Goal: Information Seeking & Learning: Learn about a topic

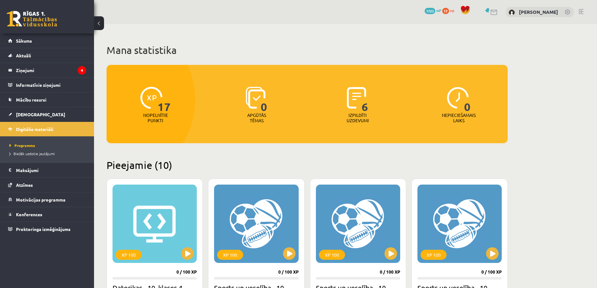
scroll to position [345, 0]
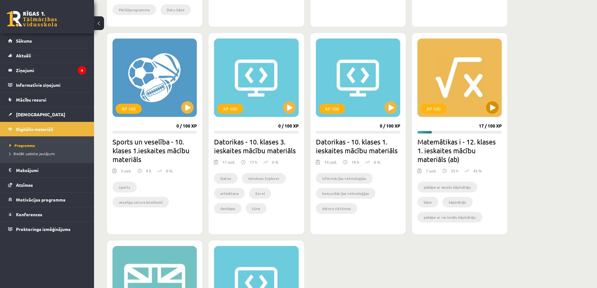
click at [483, 94] on div "XP 100" at bounding box center [459, 78] width 84 height 78
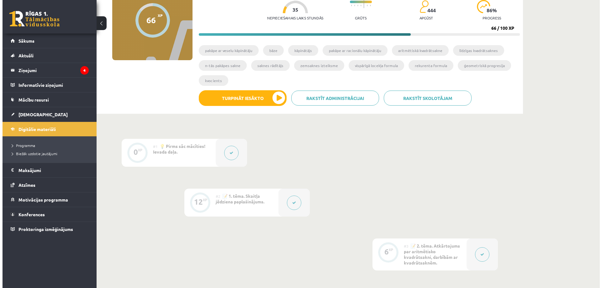
scroll to position [188, 0]
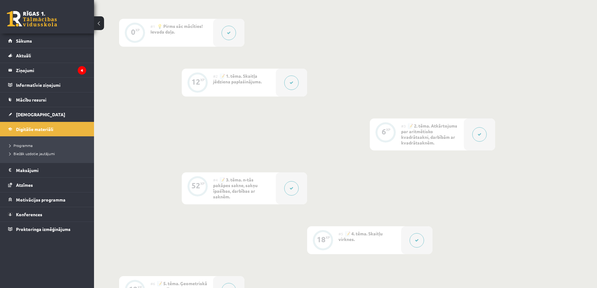
click at [297, 83] on button at bounding box center [291, 83] width 14 height 14
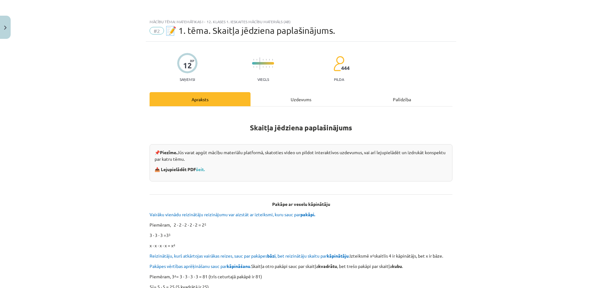
click at [295, 100] on div "Uzdevums" at bounding box center [300, 99] width 101 height 14
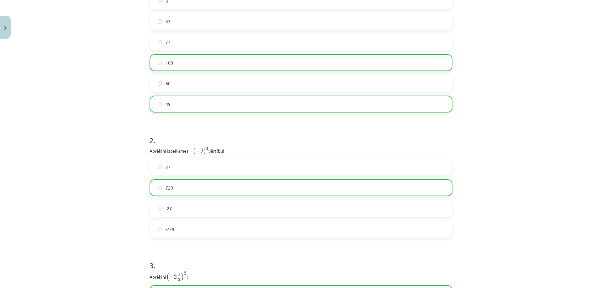
scroll to position [313, 0]
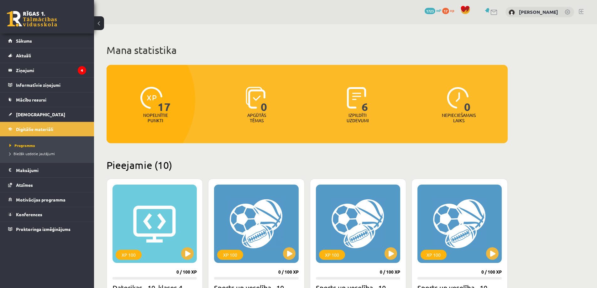
scroll to position [345, 0]
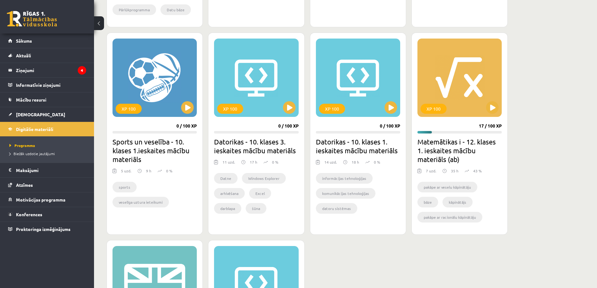
click at [467, 122] on div "XP 100 17 / 100 XP Matemātikas i - 12. klases 1. ieskaites mācību materiāls (ab…" at bounding box center [459, 134] width 96 height 202
click at [494, 111] on button at bounding box center [492, 107] width 13 height 13
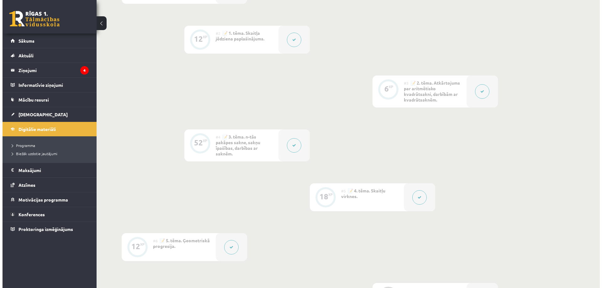
scroll to position [188, 0]
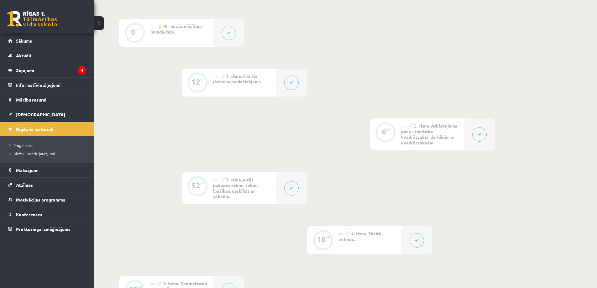
click at [470, 132] on div at bounding box center [479, 134] width 31 height 32
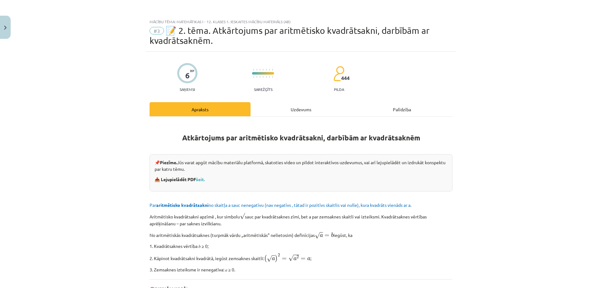
click at [303, 111] on div "Uzdevums" at bounding box center [300, 109] width 101 height 14
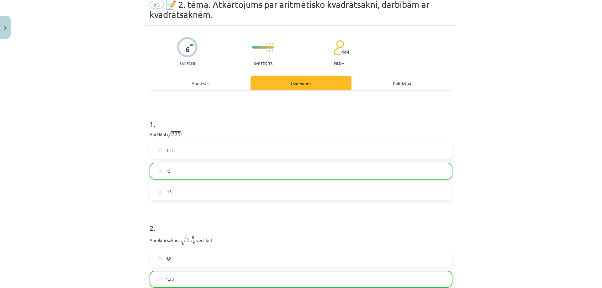
scroll to position [24, 0]
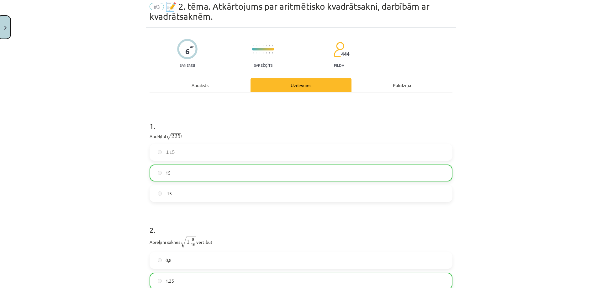
click at [6, 25] on button "Close" at bounding box center [5, 27] width 11 height 23
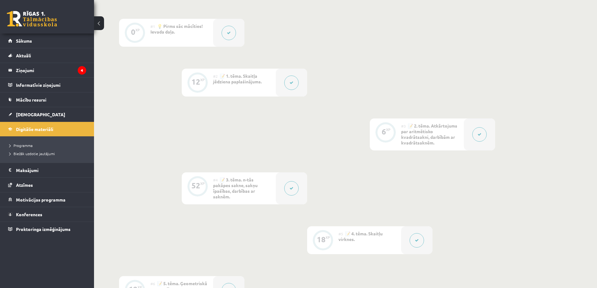
click at [294, 187] on button at bounding box center [291, 188] width 14 height 14
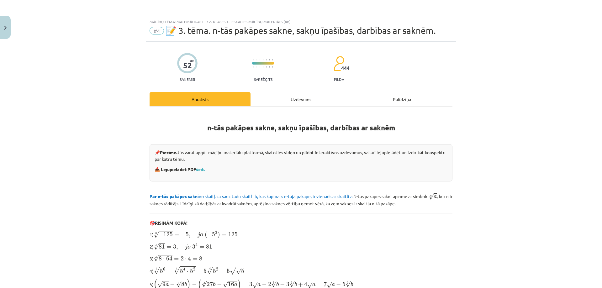
click at [297, 99] on div "Uzdevums" at bounding box center [300, 99] width 101 height 14
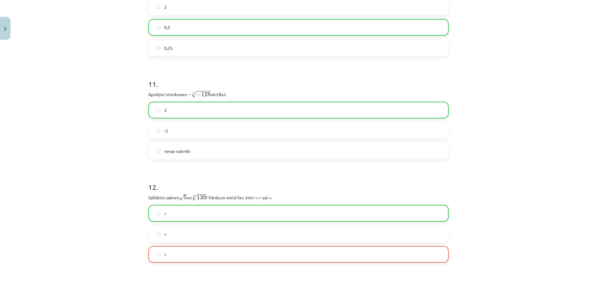
scroll to position [1332, 0]
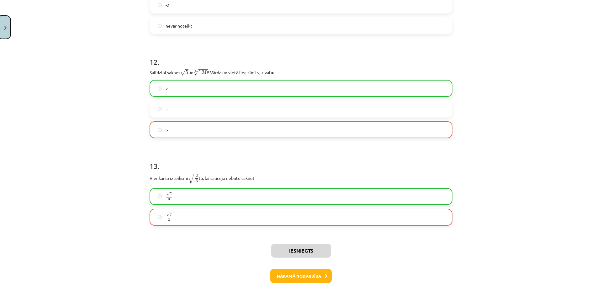
click at [3, 27] on button "Close" at bounding box center [5, 27] width 11 height 23
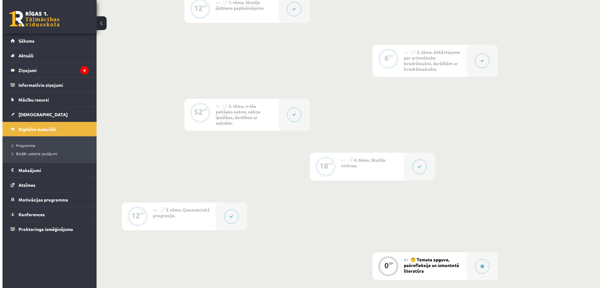
scroll to position [313, 0]
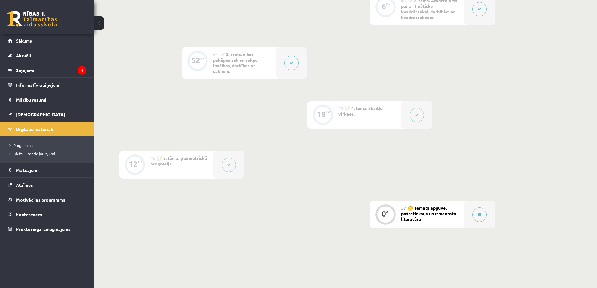
click at [418, 118] on button at bounding box center [417, 115] width 14 height 14
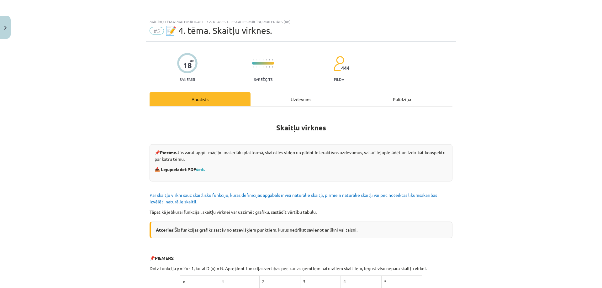
click at [325, 97] on div "Uzdevums" at bounding box center [300, 99] width 101 height 14
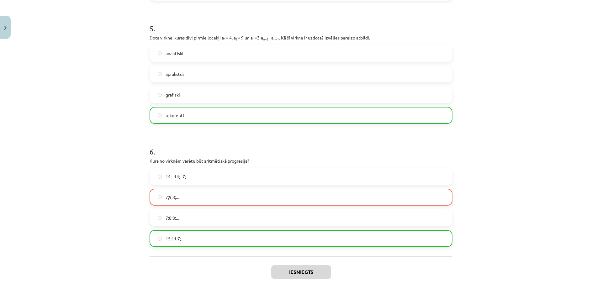
scroll to position [595, 0]
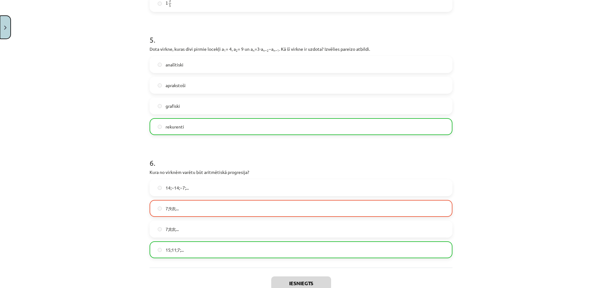
click at [4, 27] on img "Close" at bounding box center [5, 28] width 3 height 4
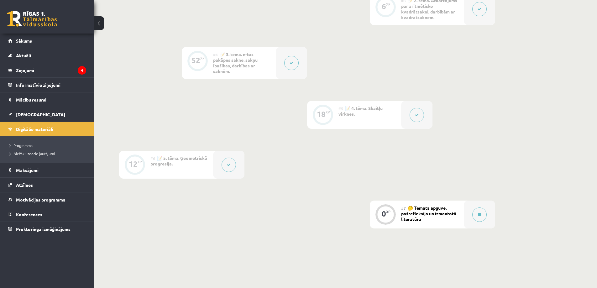
click at [232, 165] on button at bounding box center [229, 165] width 14 height 14
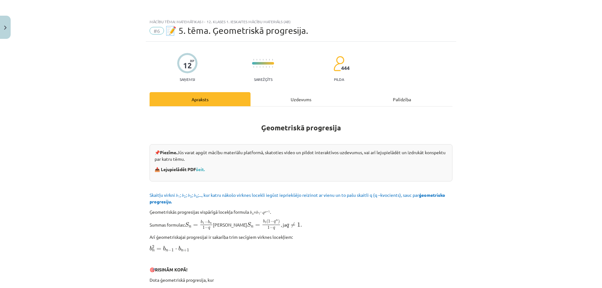
click at [298, 101] on div "Uzdevums" at bounding box center [300, 99] width 101 height 14
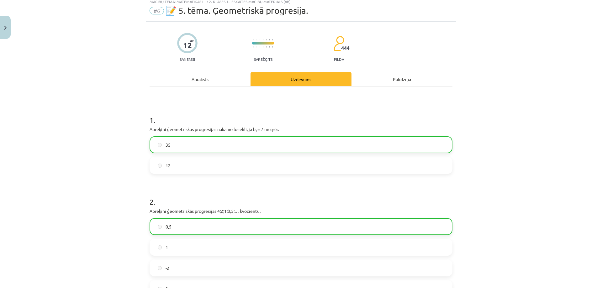
scroll to position [31, 0]
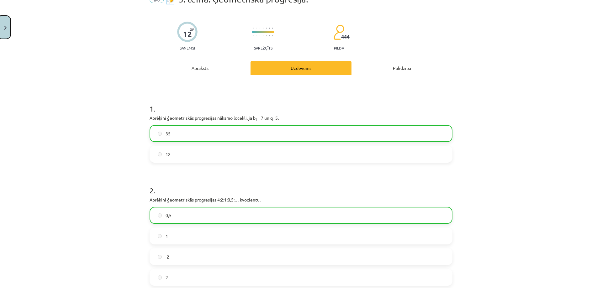
click at [0, 29] on button "Close" at bounding box center [5, 27] width 11 height 23
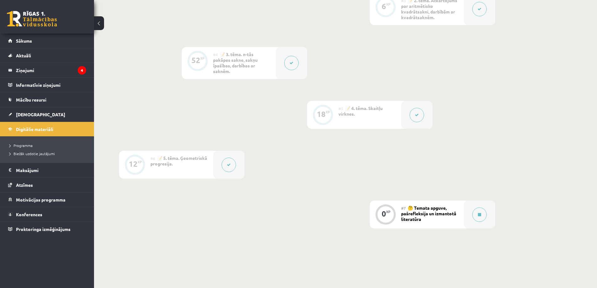
click at [418, 115] on icon at bounding box center [417, 115] width 4 height 4
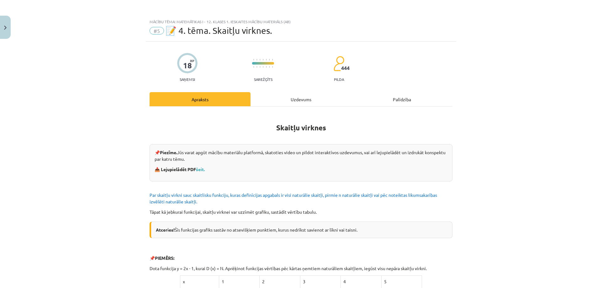
click at [291, 98] on div "Uzdevums" at bounding box center [300, 99] width 101 height 14
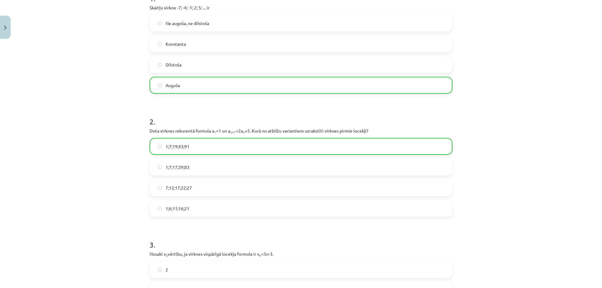
scroll to position [141, 0]
click at [190, 146] on label "1;7;19;43;91" at bounding box center [300, 147] width 301 height 16
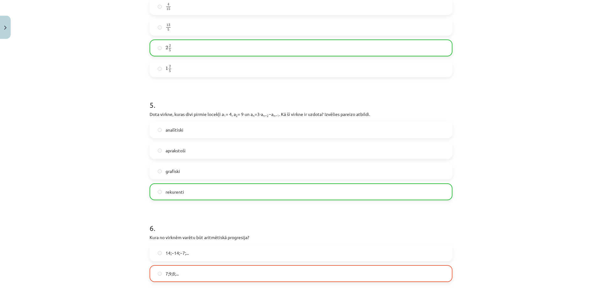
scroll to position [439, 0]
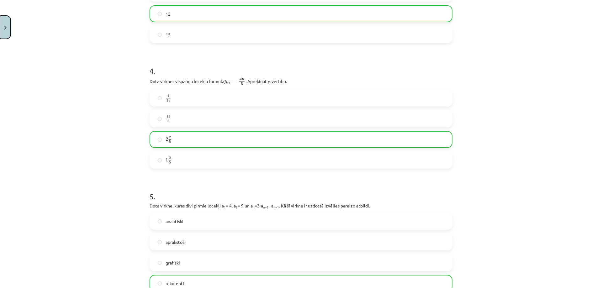
click at [8, 32] on button "Close" at bounding box center [5, 27] width 11 height 23
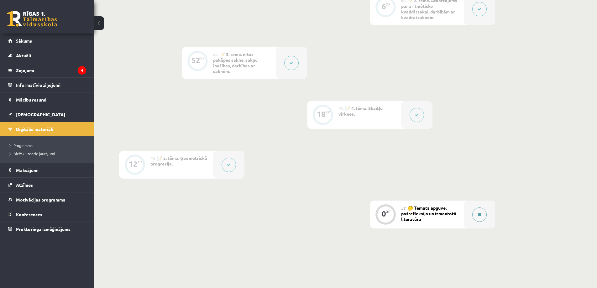
click at [480, 214] on icon at bounding box center [479, 215] width 3 height 4
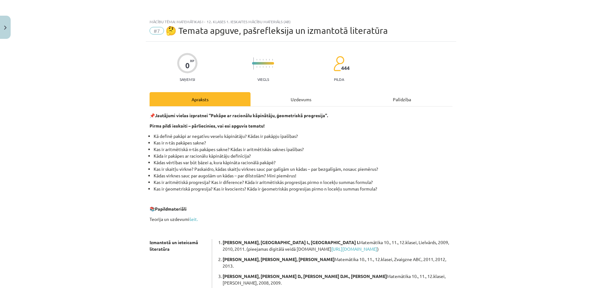
click at [302, 99] on div "Uzdevums" at bounding box center [300, 99] width 101 height 14
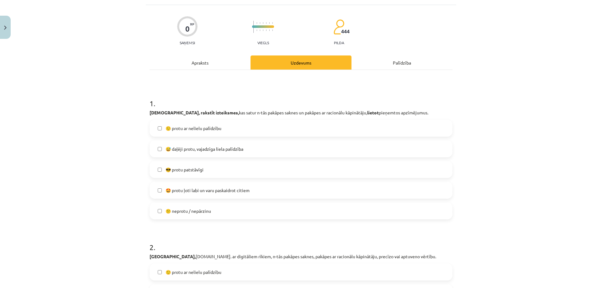
scroll to position [23, 0]
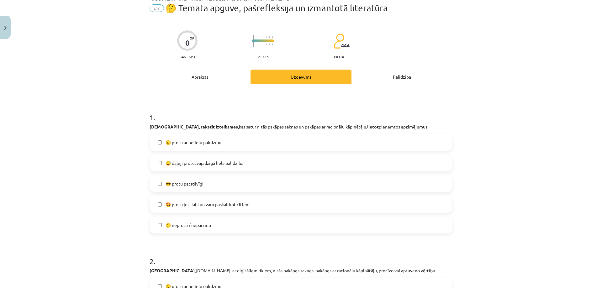
click at [215, 181] on label "😎 protu patstāvīgi" at bounding box center [300, 184] width 301 height 16
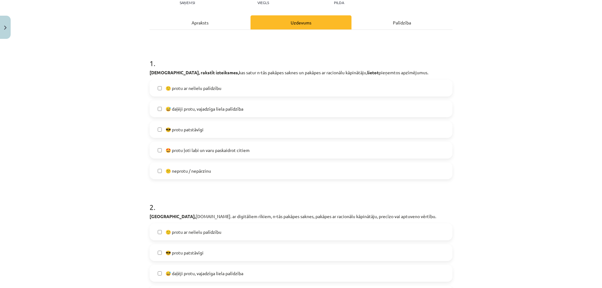
scroll to position [211, 0]
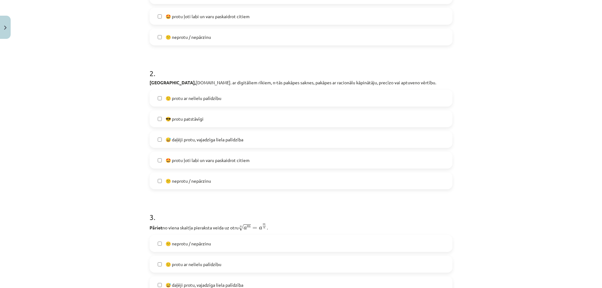
click at [184, 123] on label "😎 protu patstāvīgi" at bounding box center [300, 119] width 301 height 16
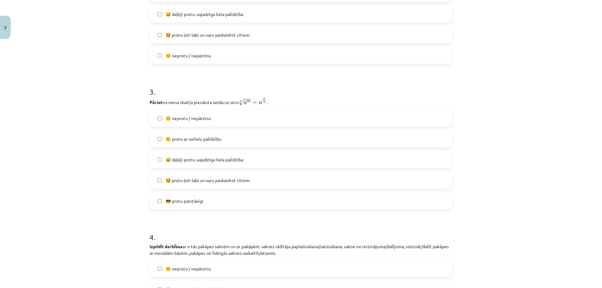
click at [202, 200] on span "😎 protu patstāvīgi" at bounding box center [184, 201] width 38 height 7
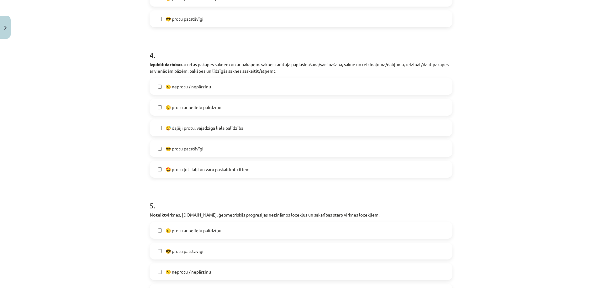
scroll to position [524, 0]
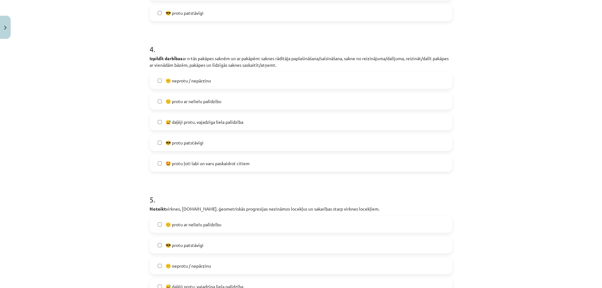
click at [177, 146] on label "😎 protu patstāvīgi" at bounding box center [300, 143] width 301 height 16
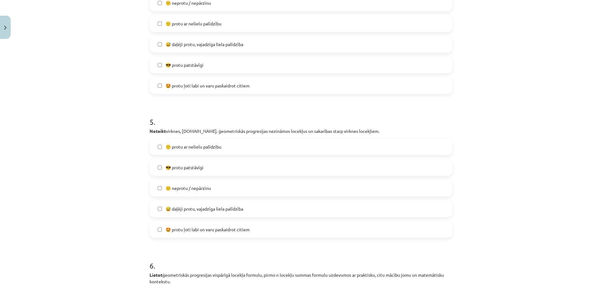
scroll to position [649, 0]
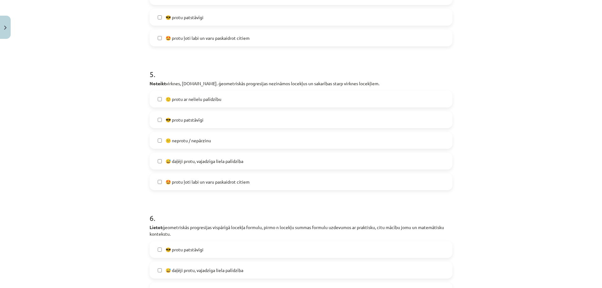
click at [178, 118] on span "😎 protu patstāvīgi" at bounding box center [184, 120] width 38 height 7
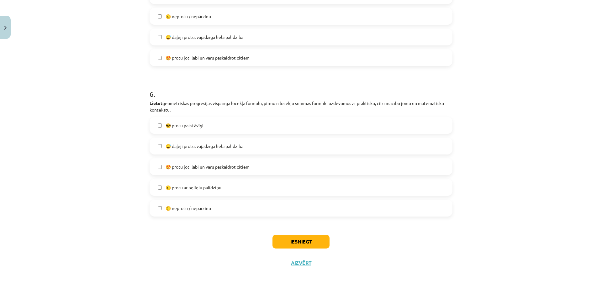
scroll to position [775, 0]
drag, startPoint x: 190, startPoint y: 128, endPoint x: 180, endPoint y: 132, distance: 11.4
click at [191, 129] on label "😎 protu patstāvīgi" at bounding box center [300, 124] width 301 height 16
click at [295, 237] on button "Iesniegt" at bounding box center [300, 240] width 57 height 14
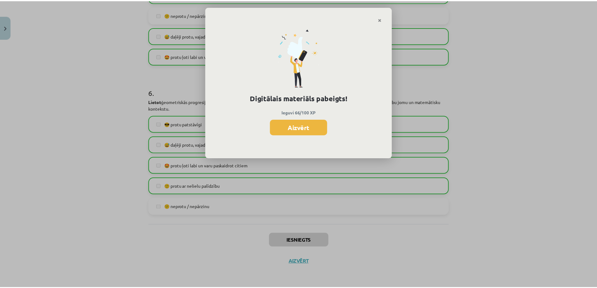
scroll to position [313, 0]
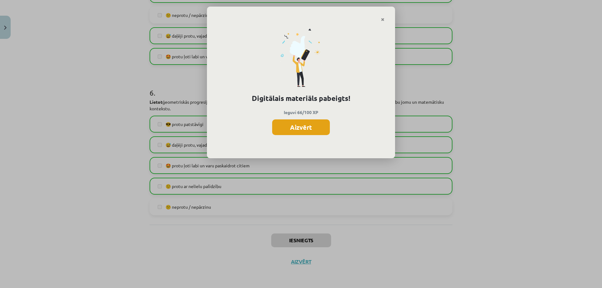
click at [318, 129] on button "Aizvērt" at bounding box center [301, 127] width 58 height 16
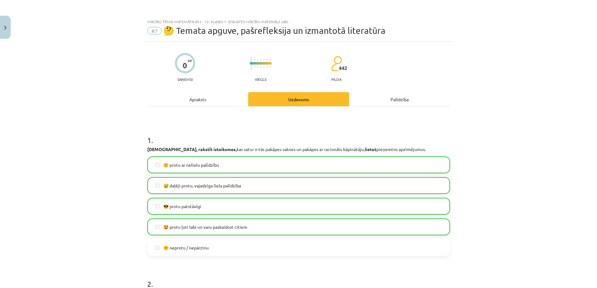
scroll to position [250, 0]
click at [5, 29] on img "Close" at bounding box center [5, 28] width 3 height 4
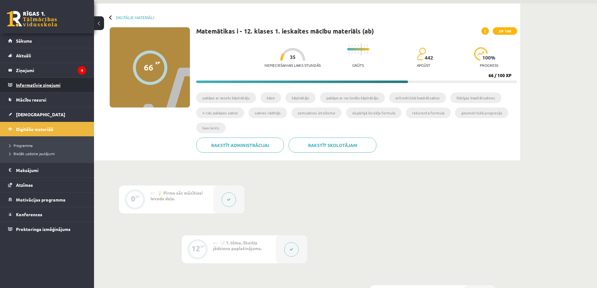
scroll to position [0, 0]
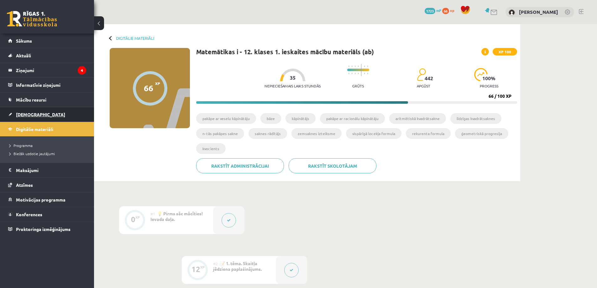
click at [47, 114] on link "[DEMOGRAPHIC_DATA]" at bounding box center [47, 114] width 78 height 14
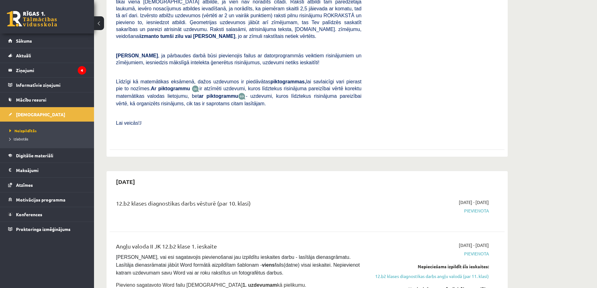
scroll to position [282, 0]
